Goal: Transaction & Acquisition: Purchase product/service

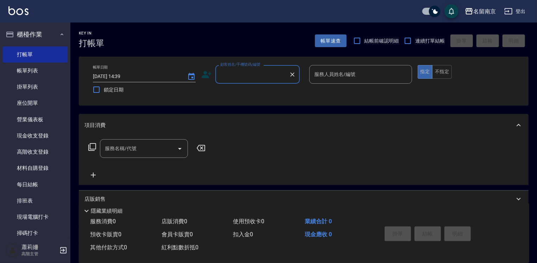
click at [267, 78] on input "顧客姓名/手機號碼/編號" at bounding box center [253, 74] width 68 height 12
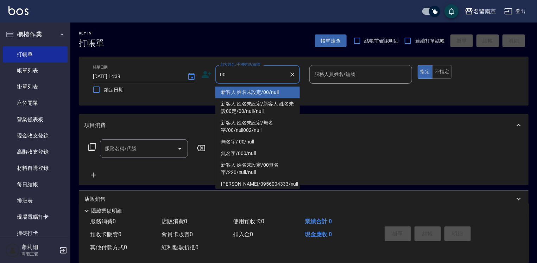
type input "新客人 姓名未設定/00/null"
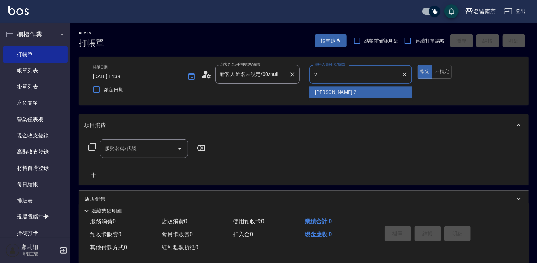
type input "[PERSON_NAME]-2"
type button "true"
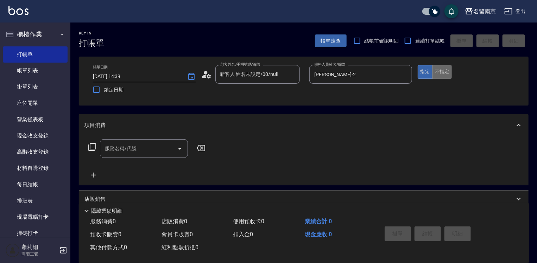
click at [448, 73] on button "不指定" at bounding box center [442, 72] width 20 height 14
click at [138, 151] on input "服務名稱/代號" at bounding box center [138, 149] width 71 height 12
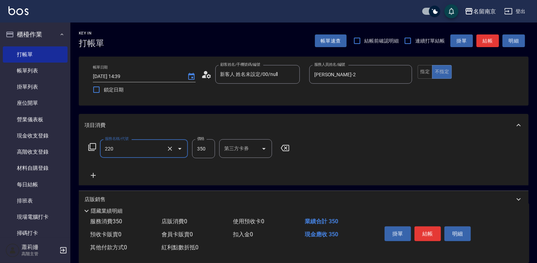
type input "洗髮(220)"
type input "3"
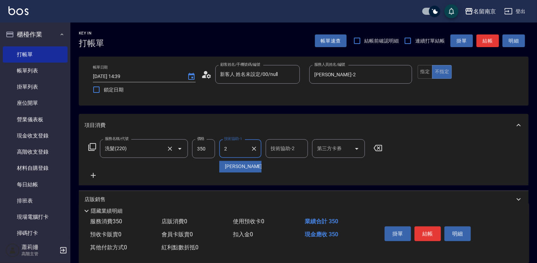
type input "[PERSON_NAME]-2"
click at [429, 233] on button "結帳" at bounding box center [428, 234] width 26 height 15
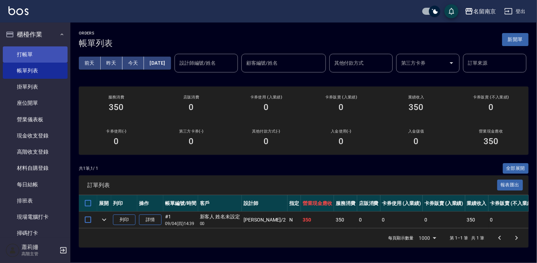
click at [24, 52] on link "打帳單" at bounding box center [35, 54] width 65 height 16
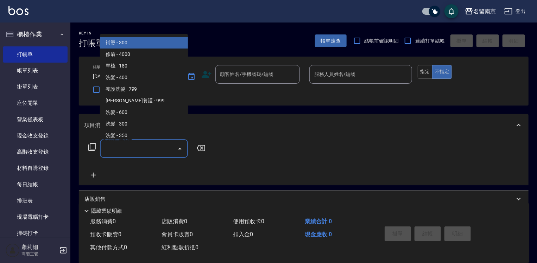
click at [136, 151] on input "服務名稱/代號" at bounding box center [138, 149] width 71 height 12
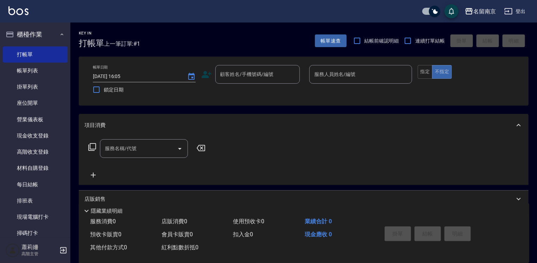
click at [318, 127] on div "項目消費" at bounding box center [300, 125] width 430 height 7
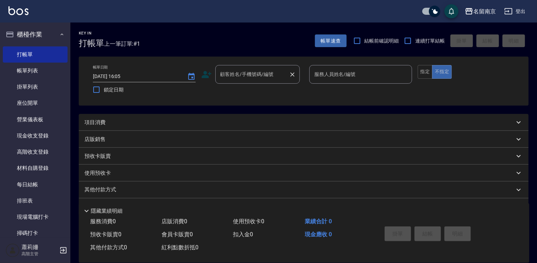
click at [246, 70] on input "顧客姓名/手機號碼/編號" at bounding box center [253, 74] width 68 height 12
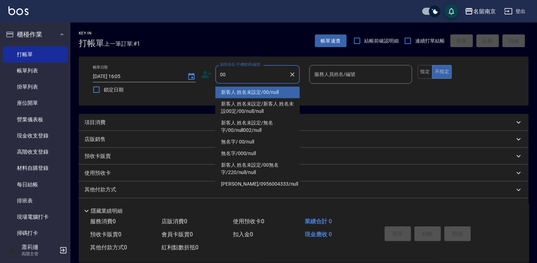
type input "新客人 姓名未設定/00/null"
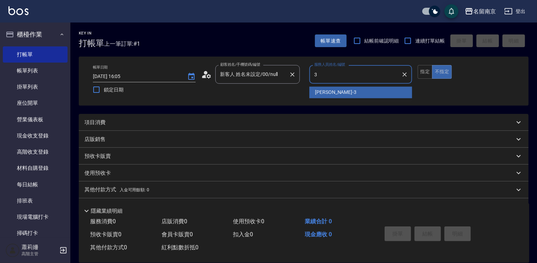
type input "[PERSON_NAME]-3"
type button "false"
click at [432, 65] on button "不指定" at bounding box center [442, 72] width 20 height 14
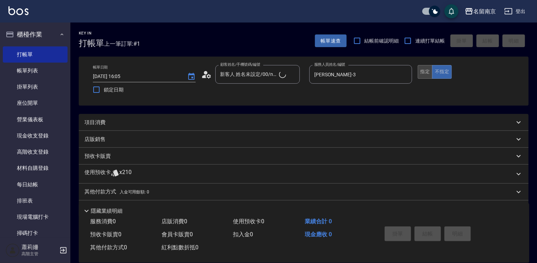
click at [421, 72] on button "指定" at bounding box center [425, 72] width 15 height 14
click at [94, 122] on p "項目消費" at bounding box center [95, 122] width 21 height 7
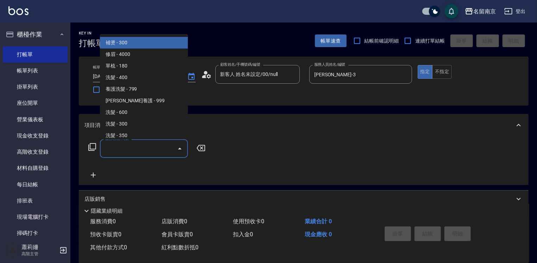
drag, startPoint x: 114, startPoint y: 152, endPoint x: 163, endPoint y: 161, distance: 50.4
click at [129, 155] on input "服務名稱/代號" at bounding box center [138, 149] width 71 height 12
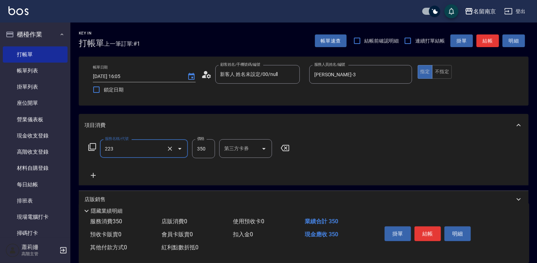
type input "洗髮卡使用350(223)"
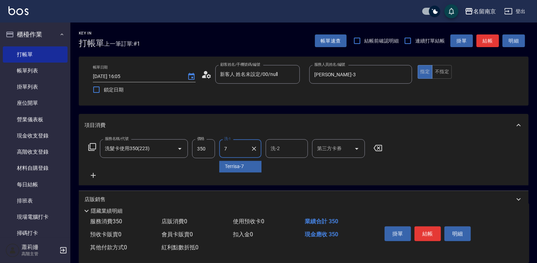
type input "Terrisa-7"
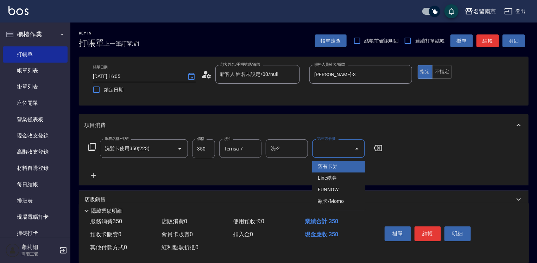
click at [331, 147] on input "第三方卡券" at bounding box center [333, 149] width 36 height 12
click at [338, 163] on span "舊有卡券" at bounding box center [338, 167] width 53 height 12
type input "舊有卡券"
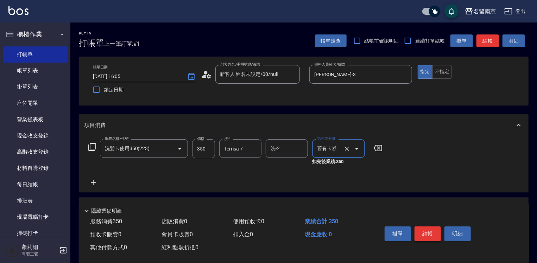
click at [426, 232] on button "結帳" at bounding box center [428, 234] width 26 height 15
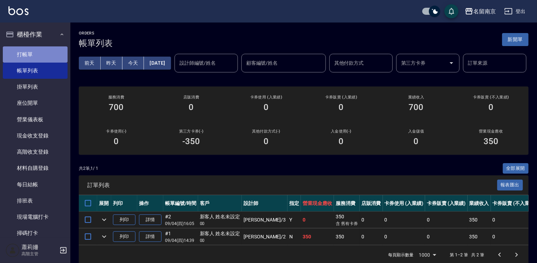
click at [47, 53] on link "打帳單" at bounding box center [35, 54] width 65 height 16
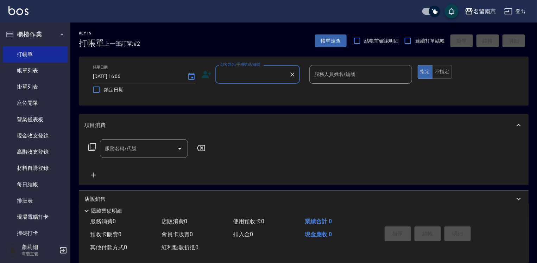
click at [248, 76] on input "顧客姓名/手機號碼/編號" at bounding box center [253, 74] width 68 height 12
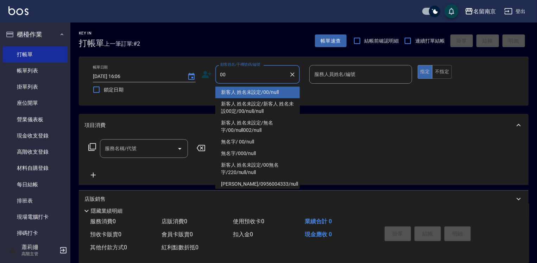
type input "新客人 姓名未設定/00/null"
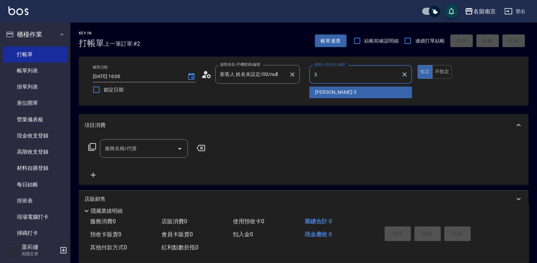
type input "[PERSON_NAME]-3"
type button "true"
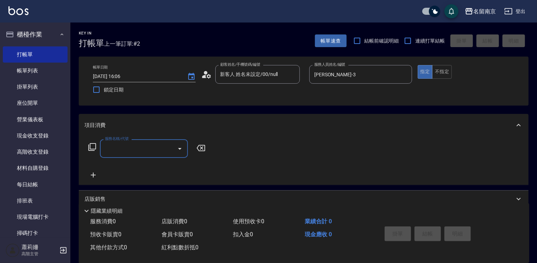
click at [137, 145] on div "服務名稱/代號" at bounding box center [144, 148] width 88 height 19
type input "剪髮(301)"
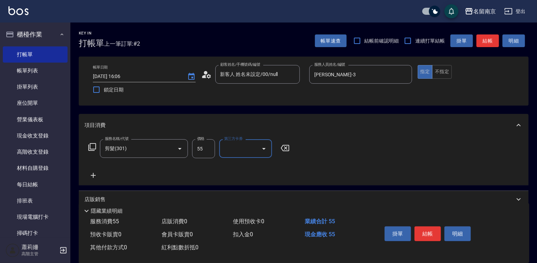
click at [206, 154] on input "55" at bounding box center [203, 148] width 23 height 19
type input "550"
click at [429, 236] on button "結帳" at bounding box center [428, 234] width 26 height 15
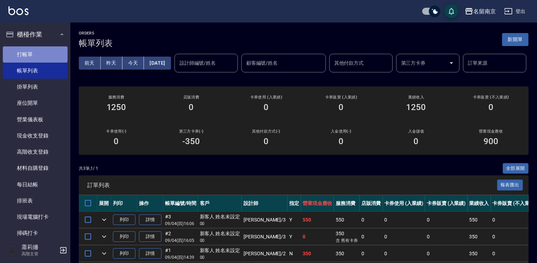
click at [42, 58] on link "打帳單" at bounding box center [35, 54] width 65 height 16
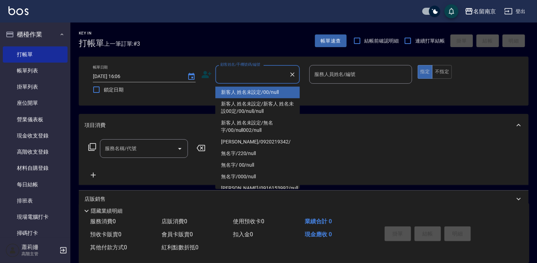
click at [262, 71] on input "顧客姓名/手機號碼/編號" at bounding box center [253, 74] width 68 height 12
type input "新客人 姓名未設定/00/null"
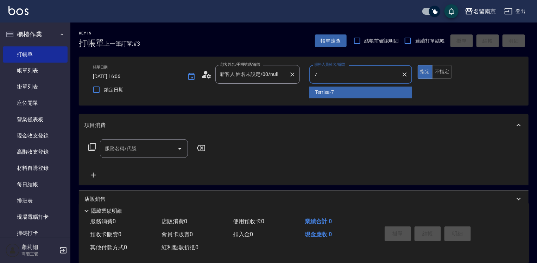
type input "Terrisa-7"
type button "true"
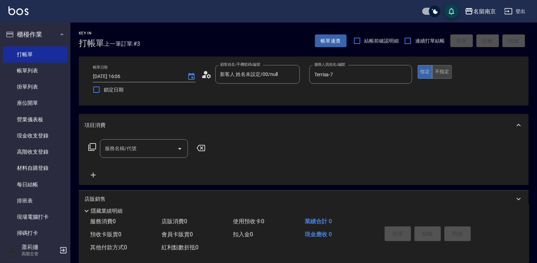
click at [439, 73] on button "不指定" at bounding box center [442, 72] width 20 height 14
click at [142, 146] on input "服務名稱/代號" at bounding box center [138, 149] width 71 height 12
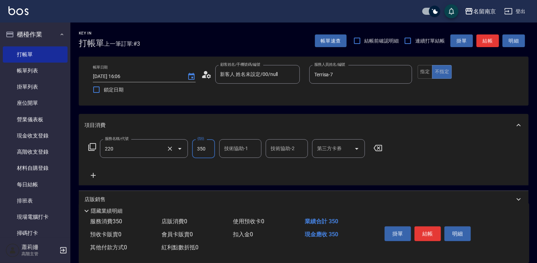
type input "洗髮(220)"
type input "370"
type input "Terrisa-7"
click at [429, 231] on button "結帳" at bounding box center [428, 234] width 26 height 15
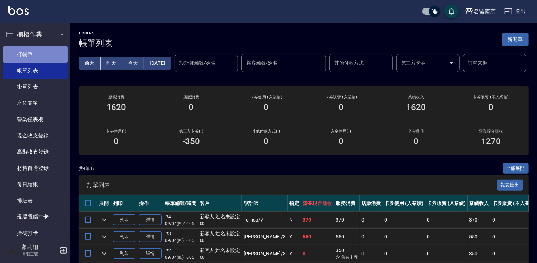
click at [58, 49] on link "打帳單" at bounding box center [35, 54] width 65 height 16
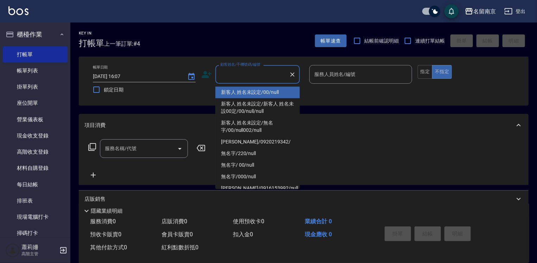
click at [272, 75] on input "顧客姓名/手機號碼/編號" at bounding box center [253, 74] width 68 height 12
type input "新客人 姓名未設定/00/null"
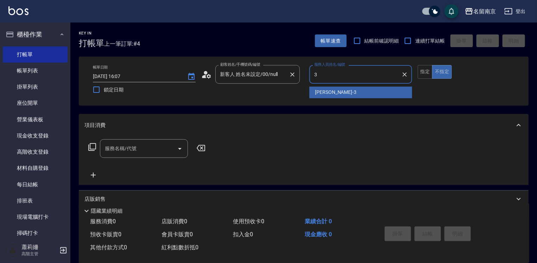
type input "[PERSON_NAME]-3"
type button "false"
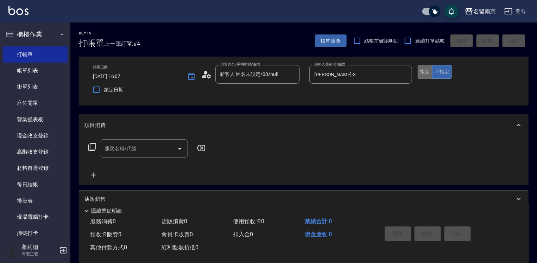
click at [425, 68] on button "指定" at bounding box center [425, 72] width 15 height 14
click at [169, 153] on input "服務名稱/代號" at bounding box center [138, 149] width 71 height 12
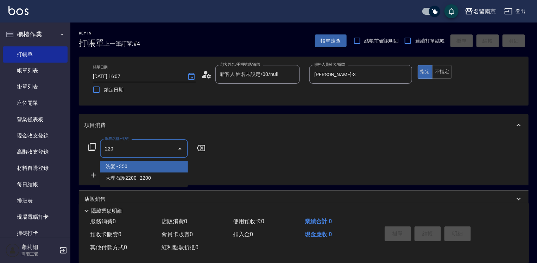
type input "洗髮(220)"
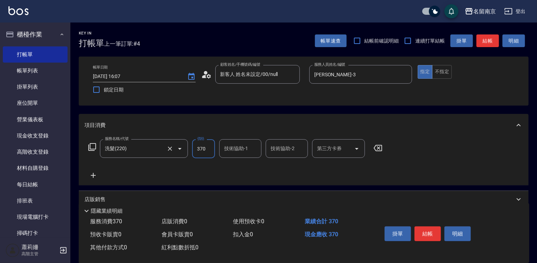
type input "370"
type input "Terrisa-7"
click at [435, 228] on button "結帳" at bounding box center [428, 234] width 26 height 15
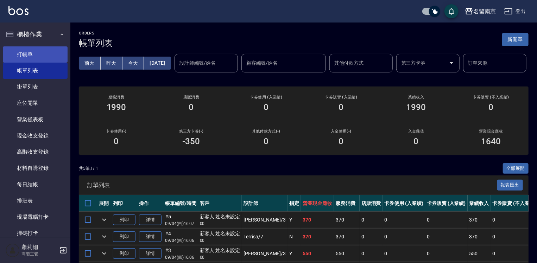
click at [16, 49] on link "打帳單" at bounding box center [35, 54] width 65 height 16
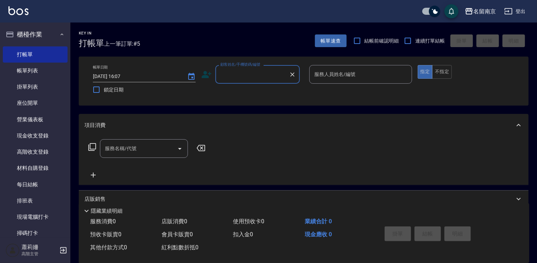
click at [259, 69] on input "顧客姓名/手機號碼/編號" at bounding box center [253, 74] width 68 height 12
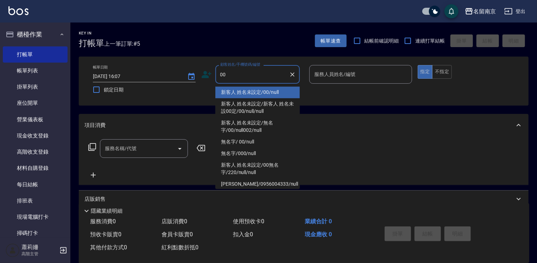
type input "新客人 姓名未設定/00/null"
click at [418, 65] on button "指定" at bounding box center [425, 72] width 15 height 14
type button "true"
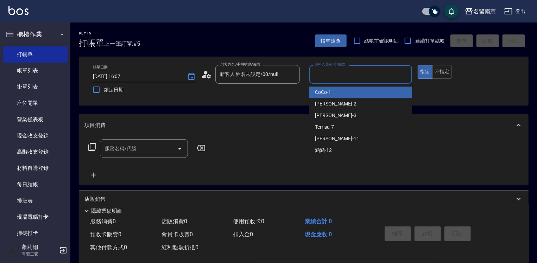
click at [373, 75] on input "服務人員姓名/編號" at bounding box center [361, 74] width 96 height 12
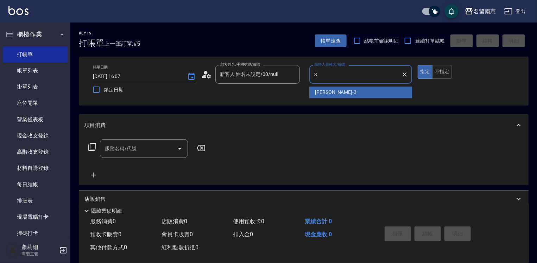
type input "[PERSON_NAME]-3"
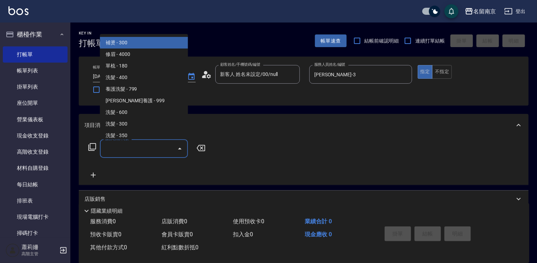
click at [118, 145] on input "服務名稱/代號" at bounding box center [138, 149] width 71 height 12
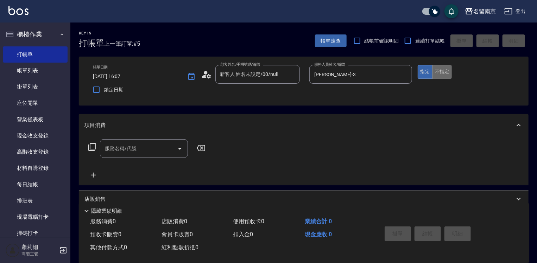
click at [445, 72] on button "不指定" at bounding box center [442, 72] width 20 height 14
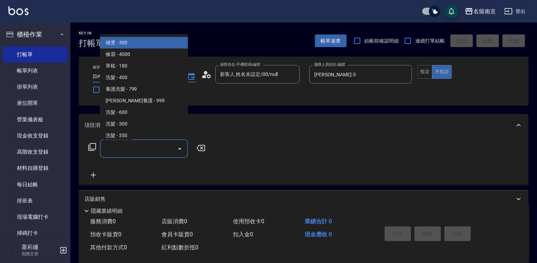
click at [123, 145] on input "服務名稱/代號" at bounding box center [138, 149] width 71 height 12
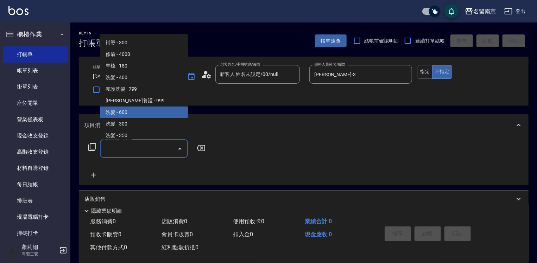
click at [92, 145] on icon at bounding box center [92, 147] width 8 height 8
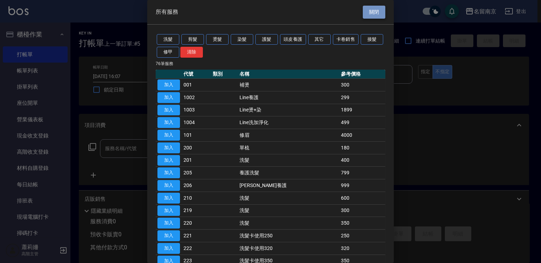
click at [368, 14] on button "關閉" at bounding box center [374, 12] width 23 height 13
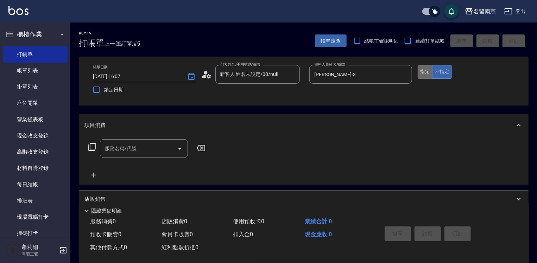
click at [427, 73] on button "指定" at bounding box center [425, 72] width 15 height 14
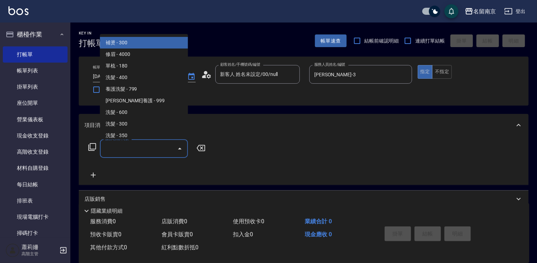
click at [111, 151] on input "服務名稱/代號" at bounding box center [138, 149] width 71 height 12
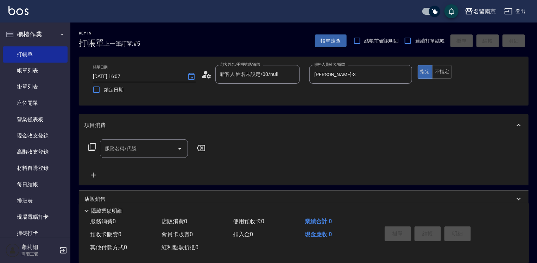
click at [94, 147] on icon at bounding box center [92, 147] width 8 height 8
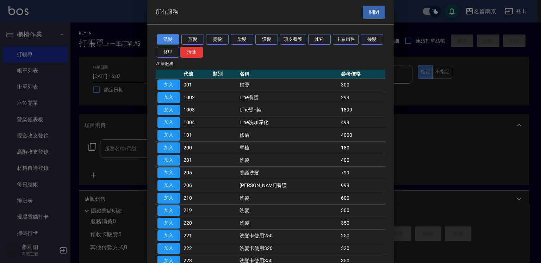
click at [168, 37] on button "洗髮" at bounding box center [168, 39] width 23 height 11
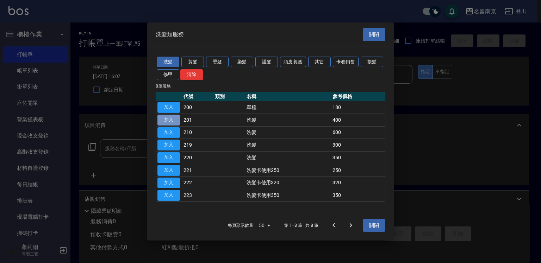
click at [172, 118] on button "加入" at bounding box center [168, 120] width 23 height 11
type input "洗髮(201)"
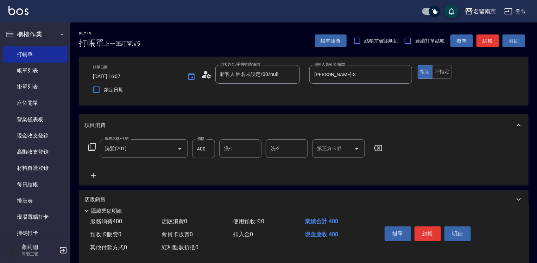
click at [247, 145] on input "洗-1" at bounding box center [241, 149] width 36 height 12
type input "[PERSON_NAME]-3"
drag, startPoint x: 425, startPoint y: 239, endPoint x: 427, endPoint y: 234, distance: 5.5
click at [427, 235] on div "掛單 結帳 明細" at bounding box center [428, 235] width 92 height 22
click at [427, 232] on button "結帳" at bounding box center [428, 234] width 26 height 15
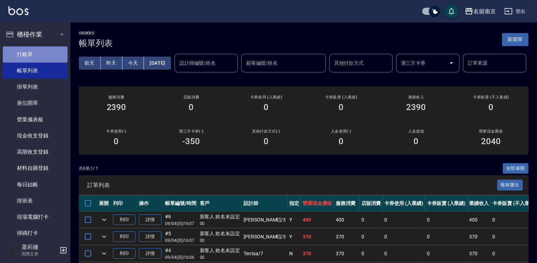
click at [39, 55] on link "打帳單" at bounding box center [35, 54] width 65 height 16
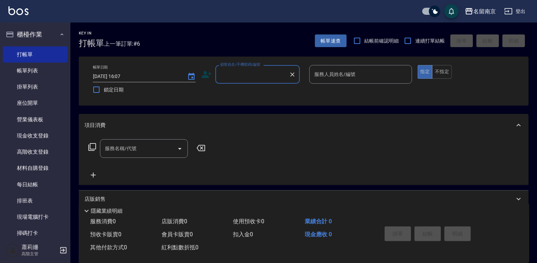
click at [248, 69] on div "顧客姓名/手機號碼/編號 顧客姓名/手機號碼/編號" at bounding box center [257, 74] width 85 height 19
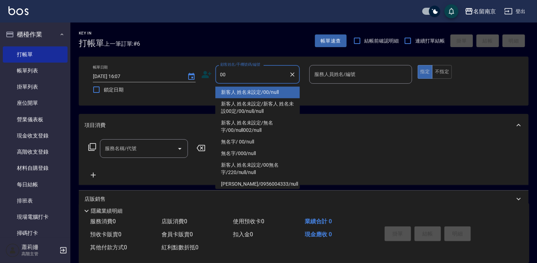
type input "新客人 姓名未設定/00/null"
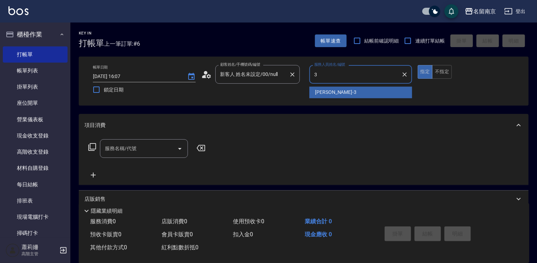
type input "[PERSON_NAME]-3"
type button "true"
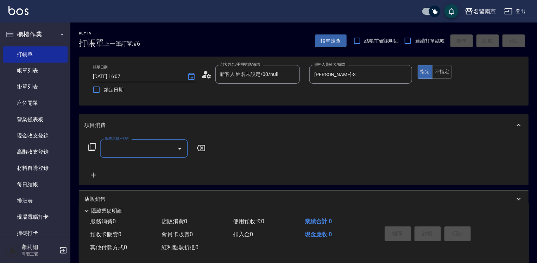
drag, startPoint x: 135, startPoint y: 150, endPoint x: 156, endPoint y: 156, distance: 22.1
click at [137, 151] on input "服務名稱/代號" at bounding box center [138, 149] width 71 height 12
type input "22"
click at [94, 145] on icon at bounding box center [92, 147] width 8 height 8
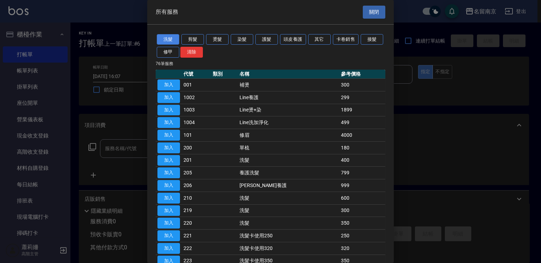
click at [169, 36] on button "洗髮" at bounding box center [168, 39] width 23 height 11
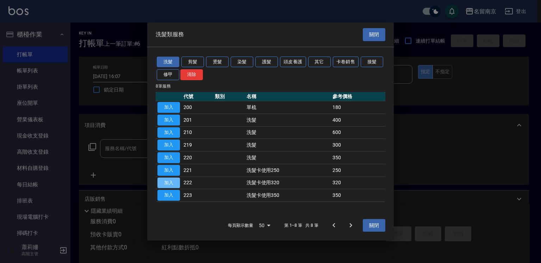
drag, startPoint x: 177, startPoint y: 182, endPoint x: 192, endPoint y: 179, distance: 15.2
click at [177, 182] on button "加入" at bounding box center [168, 182] width 23 height 11
type input "洗髮卡使用320(222)"
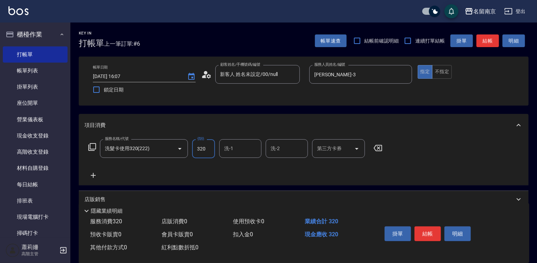
click at [204, 148] on input "320" at bounding box center [203, 148] width 23 height 19
type input "300"
type input "[PERSON_NAME]-3"
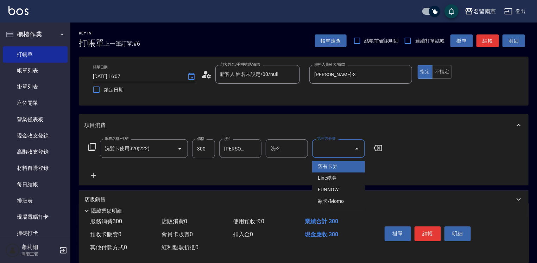
click at [332, 148] on input "第三方卡券" at bounding box center [333, 149] width 36 height 12
click at [334, 167] on span "舊有卡券" at bounding box center [338, 167] width 53 height 12
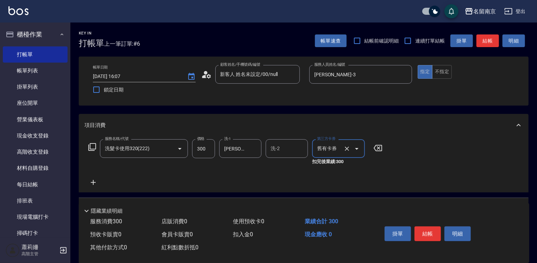
type input "舊有卡券"
click at [435, 234] on button "結帳" at bounding box center [428, 234] width 26 height 15
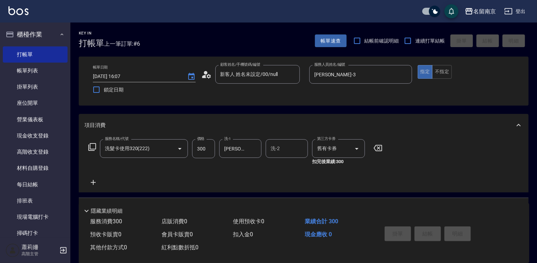
click at [435, 234] on div "Key In 打帳單 上一筆訂單:#6 帳單速查 結帳前確認明細 連續打單結帳 掛單 結帳 明細 帳單日期 [DATE] 16:07 鎖定日期 顧客姓名/手機…" at bounding box center [268, 176] width 537 height 352
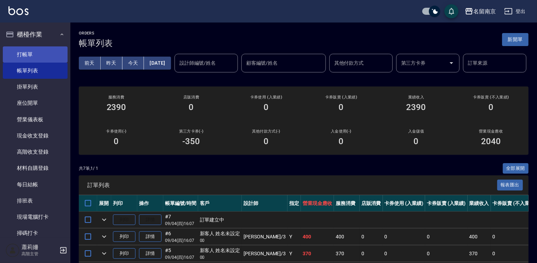
click at [28, 57] on link "打帳單" at bounding box center [35, 54] width 65 height 16
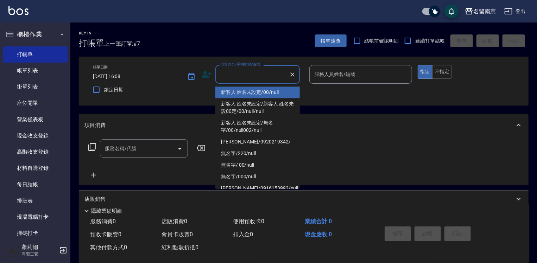
click at [267, 73] on input "顧客姓名/手機號碼/編號" at bounding box center [253, 74] width 68 height 12
type input "新客人 姓名未設定/00/null"
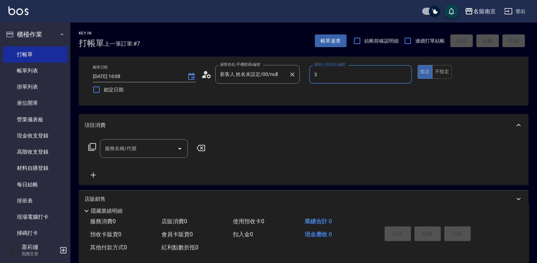
type input "[PERSON_NAME]-3"
type button "true"
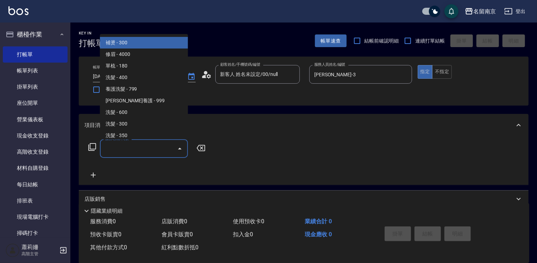
click at [114, 148] on input "服務名稱/代號" at bounding box center [138, 149] width 71 height 12
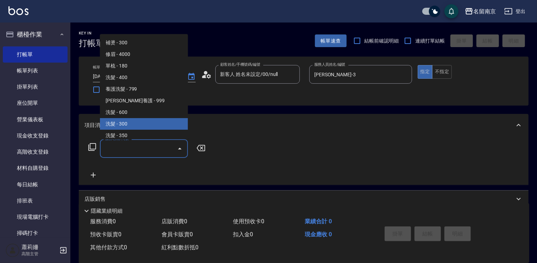
click at [90, 145] on icon at bounding box center [92, 147] width 8 height 8
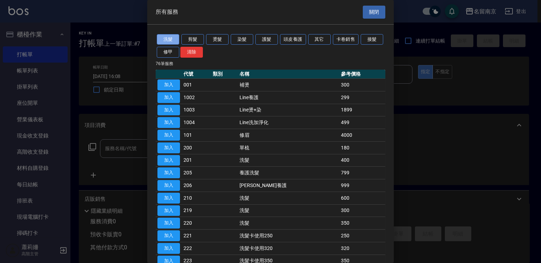
click at [170, 37] on button "洗髮" at bounding box center [168, 39] width 23 height 11
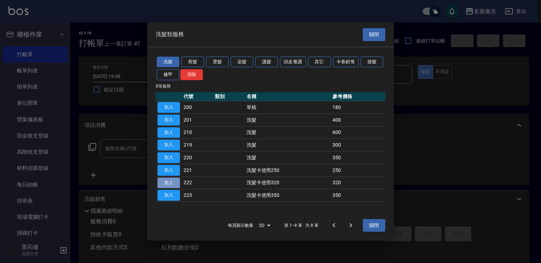
click at [175, 182] on button "加入" at bounding box center [168, 182] width 23 height 11
type input "洗髮卡使用320(222)"
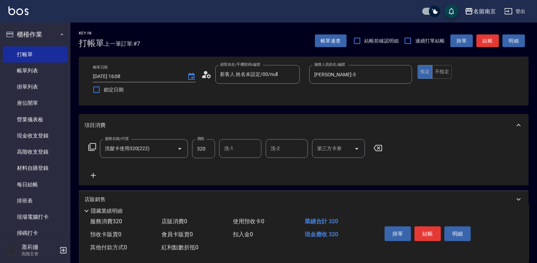
click at [234, 151] on input "洗-1" at bounding box center [241, 149] width 36 height 12
type input "[PERSON_NAME]-3"
click at [338, 144] on div "第三方卡券 第三方卡券" at bounding box center [338, 148] width 53 height 19
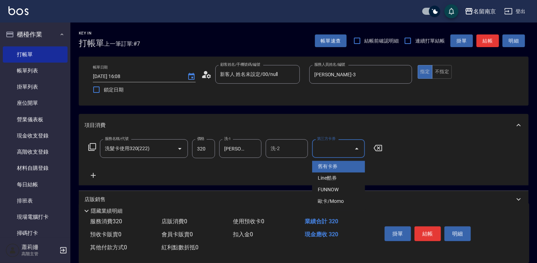
click at [341, 164] on span "舊有卡券" at bounding box center [338, 167] width 53 height 12
type input "舊有卡券"
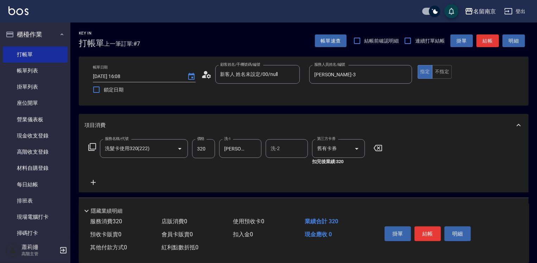
click at [92, 180] on icon at bounding box center [94, 183] width 18 height 8
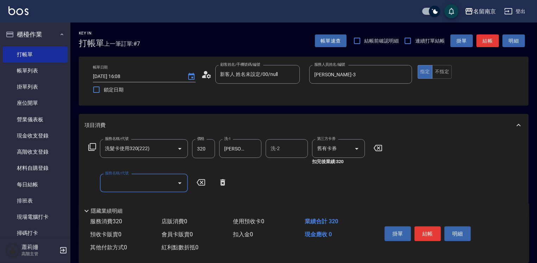
click at [94, 146] on icon at bounding box center [92, 147] width 8 height 8
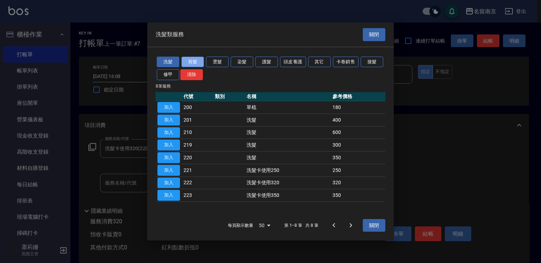
click at [195, 60] on button "剪髮" at bounding box center [192, 61] width 23 height 11
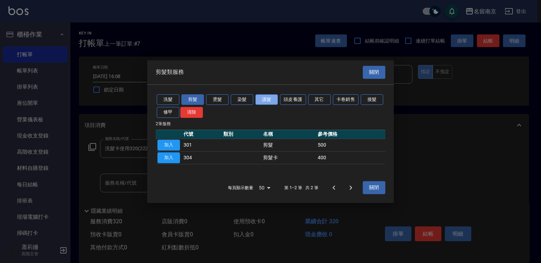
click at [273, 101] on button "護髮" at bounding box center [266, 99] width 23 height 11
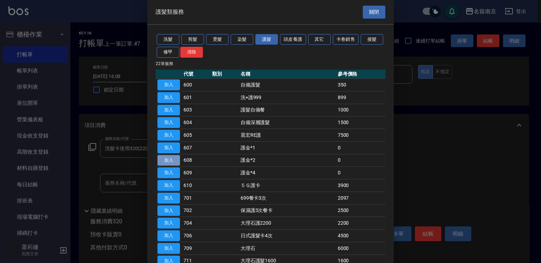
click at [174, 162] on button "加入" at bounding box center [168, 160] width 23 height 11
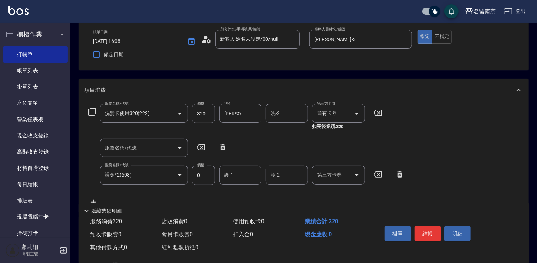
scroll to position [70, 0]
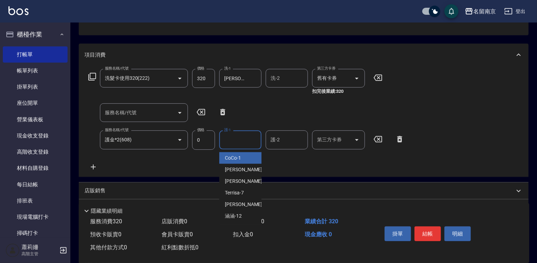
click at [231, 141] on input "護-1" at bounding box center [241, 140] width 36 height 12
type input "[PERSON_NAME]-3"
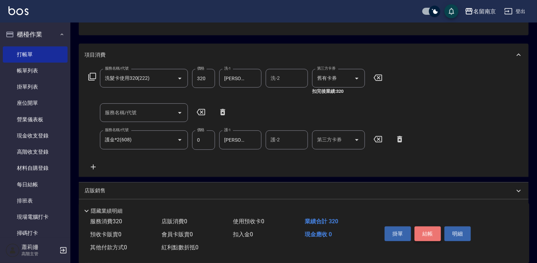
click at [428, 232] on button "結帳" at bounding box center [428, 234] width 26 height 15
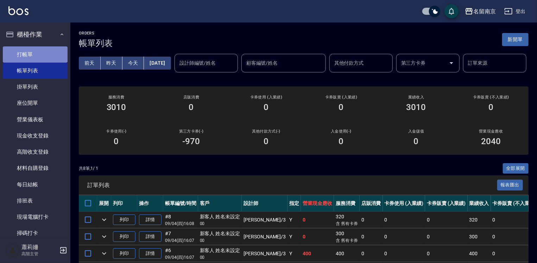
click at [38, 54] on link "打帳單" at bounding box center [35, 54] width 65 height 16
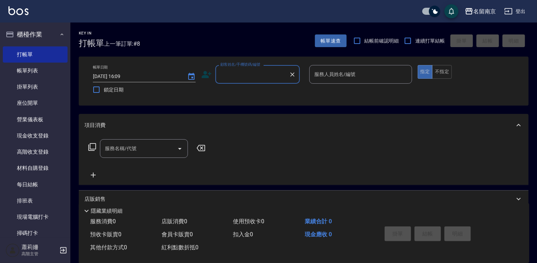
click at [280, 76] on input "顧客姓名/手機號碼/編號" at bounding box center [253, 74] width 68 height 12
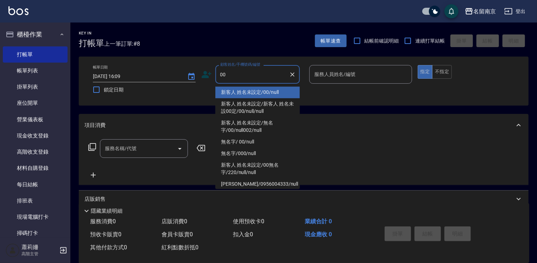
type input "新客人 姓名未設定/00/null"
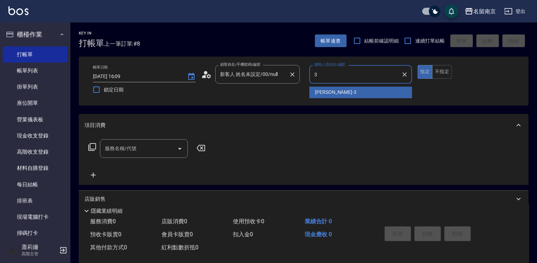
type input "[PERSON_NAME]-3"
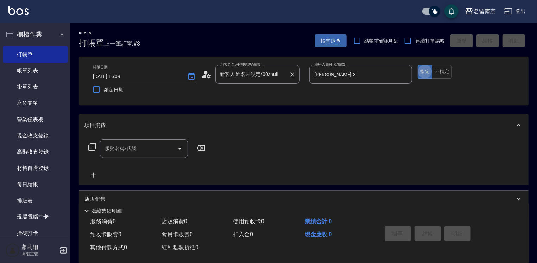
type button "true"
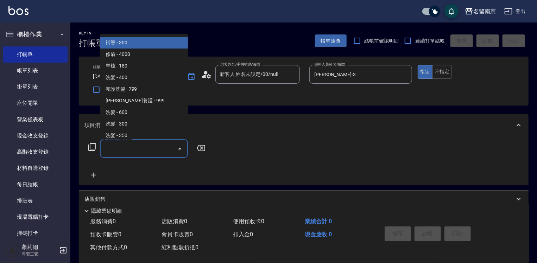
click at [129, 149] on input "服務名稱/代號" at bounding box center [138, 149] width 71 height 12
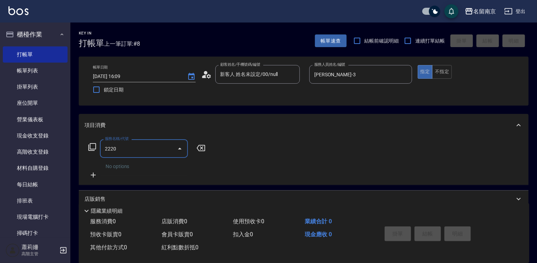
click at [113, 144] on input "2220" at bounding box center [138, 149] width 71 height 12
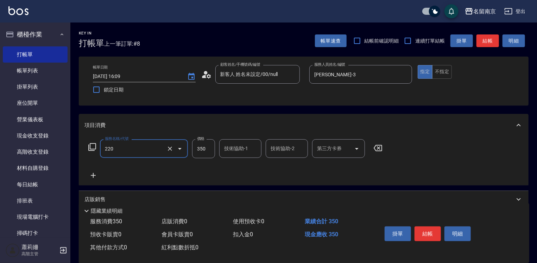
type input "洗髮(220)"
type input "[PERSON_NAME]-3"
click at [90, 174] on icon at bounding box center [94, 175] width 18 height 8
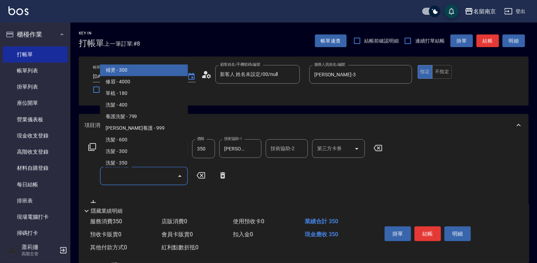
click at [121, 180] on input "服務名稱/代號" at bounding box center [138, 176] width 71 height 12
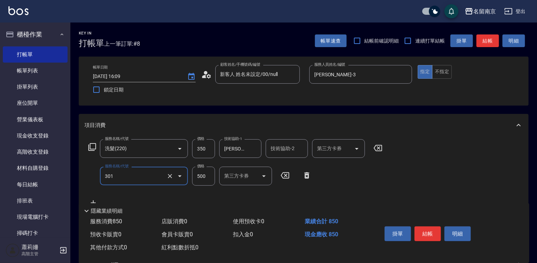
type input "剪髮(301)"
type input "550"
click at [434, 235] on button "結帳" at bounding box center [428, 234] width 26 height 15
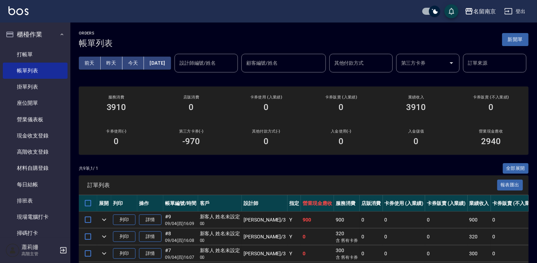
scroll to position [141, 0]
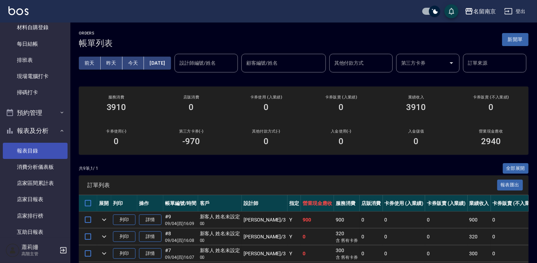
click at [29, 154] on link "報表目錄" at bounding box center [35, 151] width 65 height 16
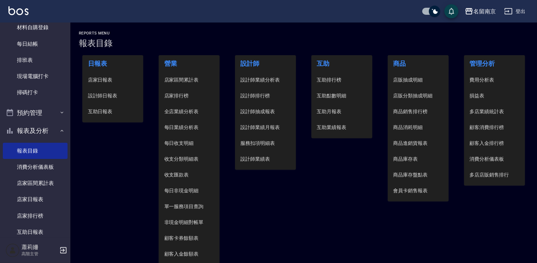
click at [100, 97] on span "設計師日報表" at bounding box center [113, 95] width 50 height 7
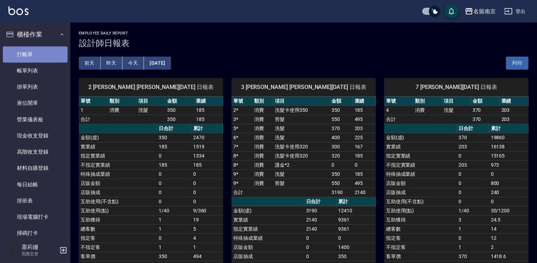
click at [44, 50] on link "打帳單" at bounding box center [35, 54] width 65 height 16
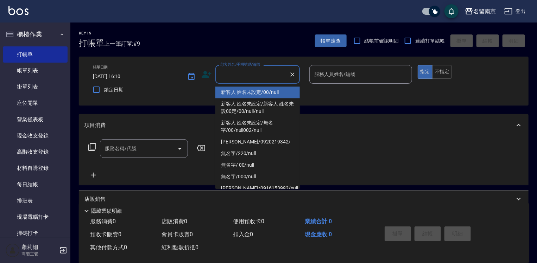
click at [257, 80] on input "顧客姓名/手機號碼/編號" at bounding box center [253, 74] width 68 height 12
type input "新客人 姓名未設定/00/null"
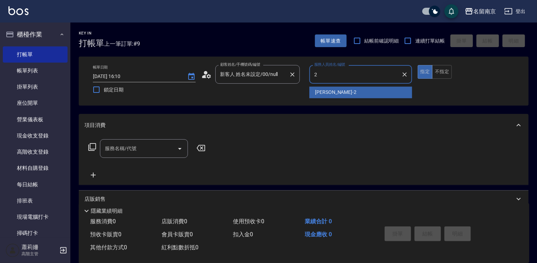
type input "[PERSON_NAME]-2"
type button "true"
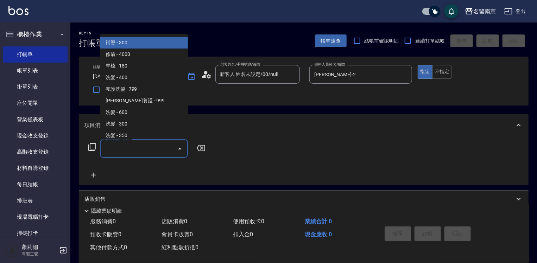
click at [132, 146] on input "服務名稱/代號" at bounding box center [138, 149] width 71 height 12
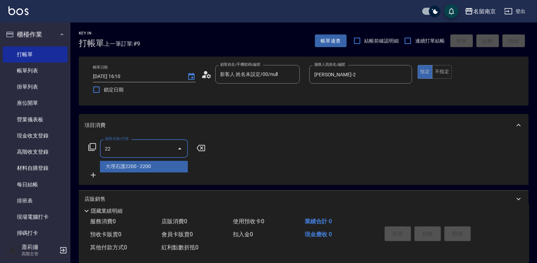
type input "222"
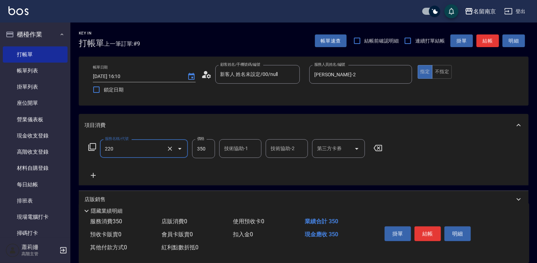
type input "洗髮(220)"
type input "350"
type input "[PERSON_NAME]-2"
click at [92, 175] on icon at bounding box center [93, 175] width 5 height 5
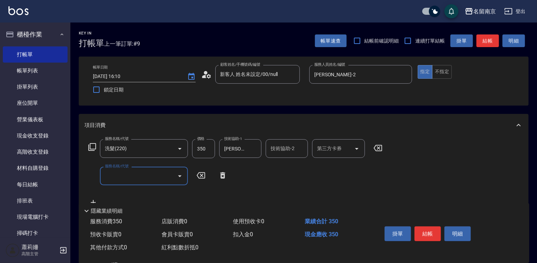
click at [154, 173] on input "服務名稱/代號" at bounding box center [138, 176] width 71 height 12
type input "剪髮(301)"
type input "650"
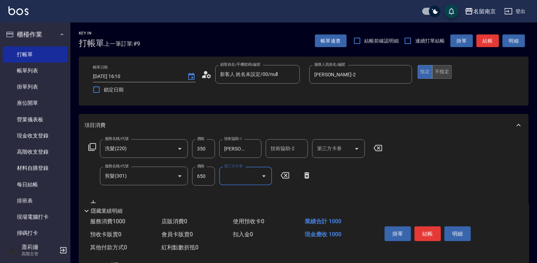
click at [442, 73] on button "不指定" at bounding box center [442, 72] width 20 height 14
click at [425, 232] on button "結帳" at bounding box center [428, 234] width 26 height 15
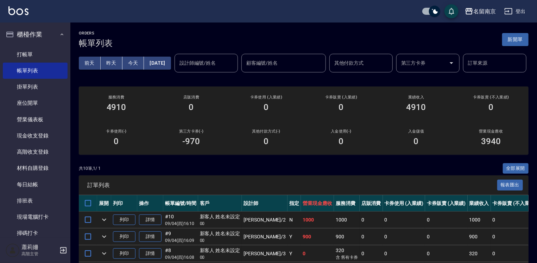
scroll to position [70, 0]
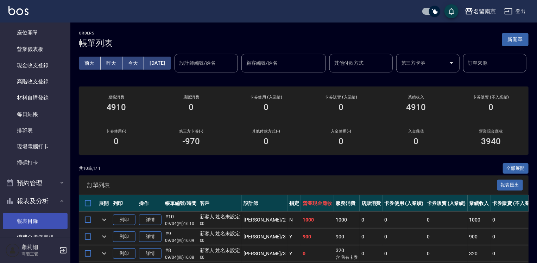
click at [28, 221] on link "報表目錄" at bounding box center [35, 221] width 65 height 16
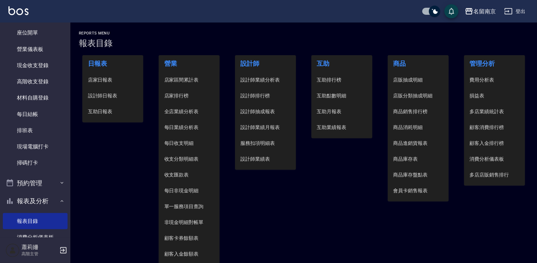
click at [106, 96] on span "設計師日報表" at bounding box center [113, 95] width 50 height 7
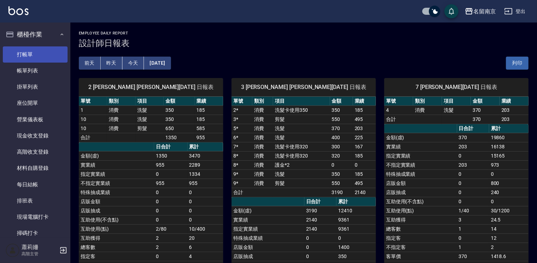
click at [39, 56] on link "打帳單" at bounding box center [35, 54] width 65 height 16
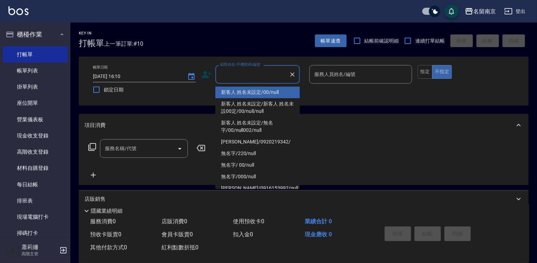
click at [249, 79] on input "顧客姓名/手機號碼/編號" at bounding box center [253, 74] width 68 height 12
type input "新客人 姓名未設定/00/null"
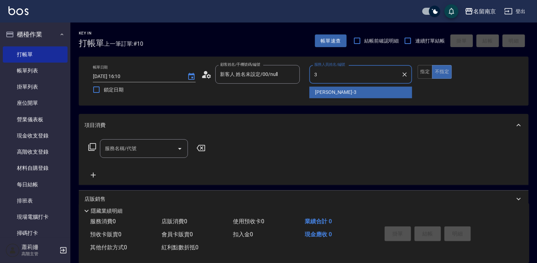
type input "[PERSON_NAME]-3"
type button "false"
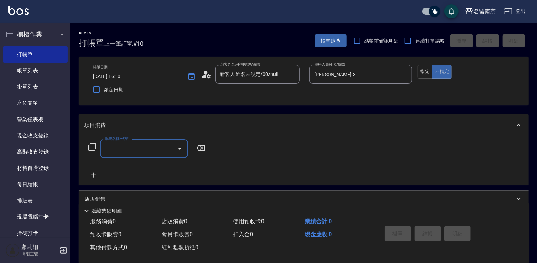
drag, startPoint x: 144, startPoint y: 149, endPoint x: 336, endPoint y: 175, distance: 194.3
click at [159, 148] on input "服務名稱/代號" at bounding box center [138, 149] width 71 height 12
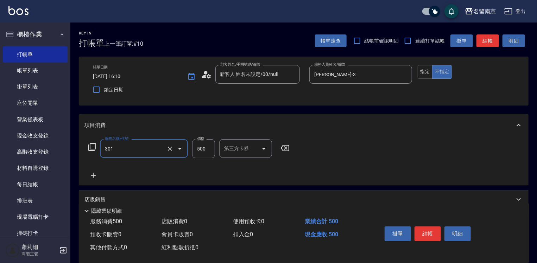
type input "剪髮(301)"
type input "550"
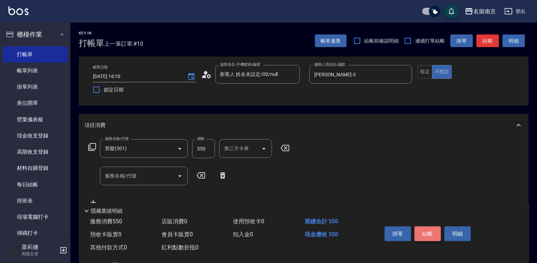
click at [431, 229] on button "結帳" at bounding box center [428, 234] width 26 height 15
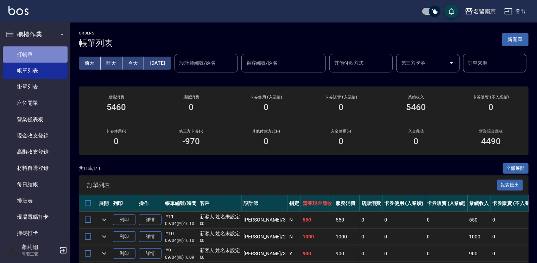
click at [38, 54] on link "打帳單" at bounding box center [35, 54] width 65 height 16
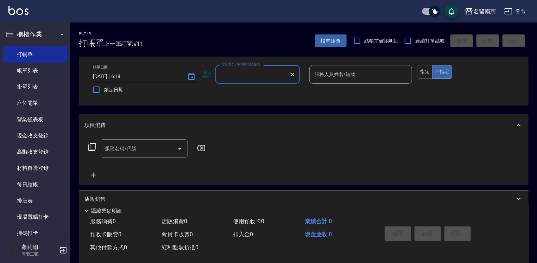
click at [276, 70] on input "顧客姓名/手機號碼/編號" at bounding box center [253, 74] width 68 height 12
